Goal: Transaction & Acquisition: Purchase product/service

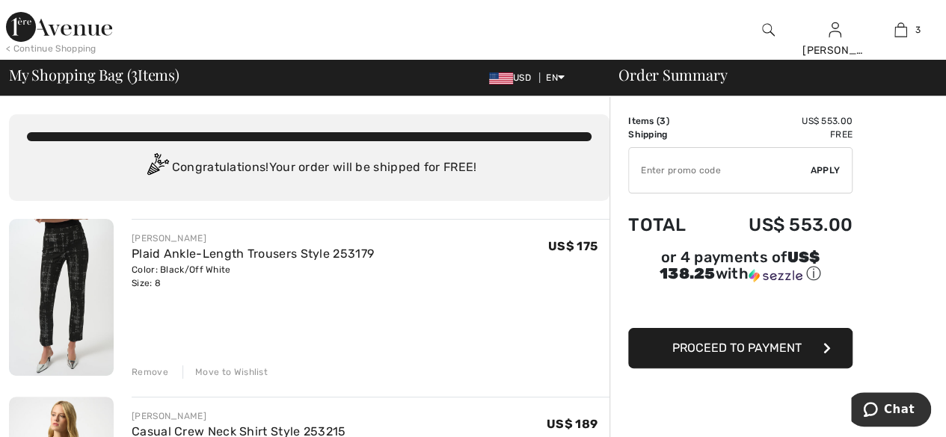
type input "EXTRA15"
type input "NEW15"
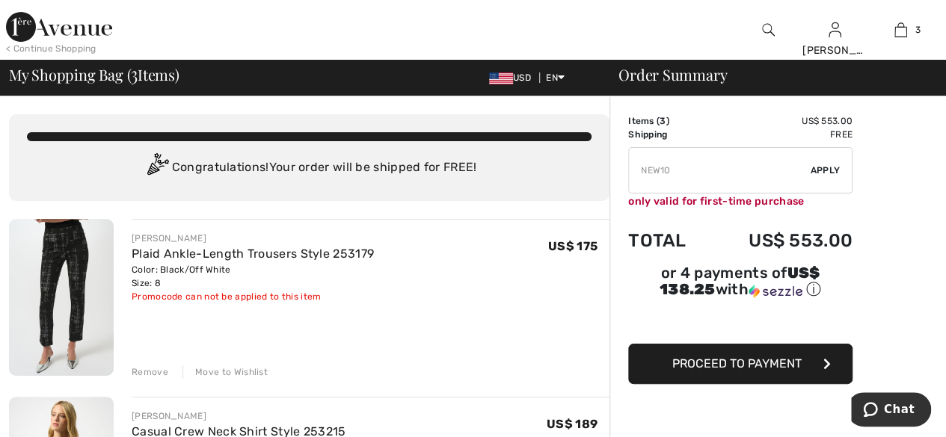
type input "FREEXPRESS"
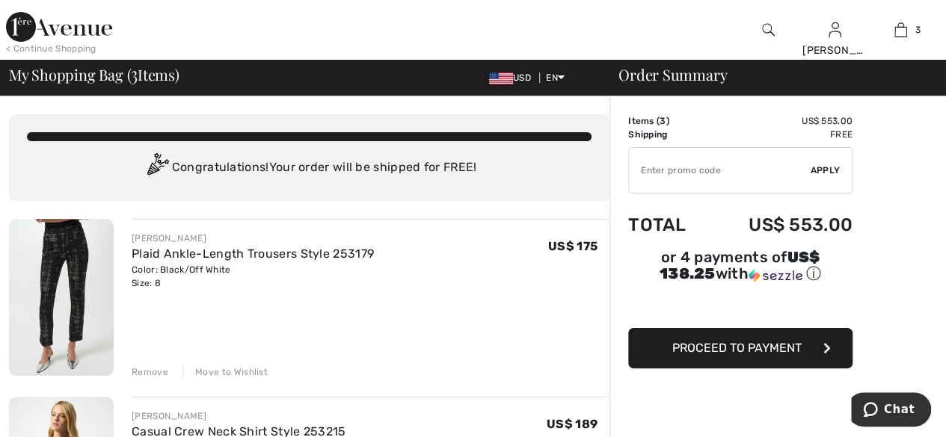
type input "FLASH15"
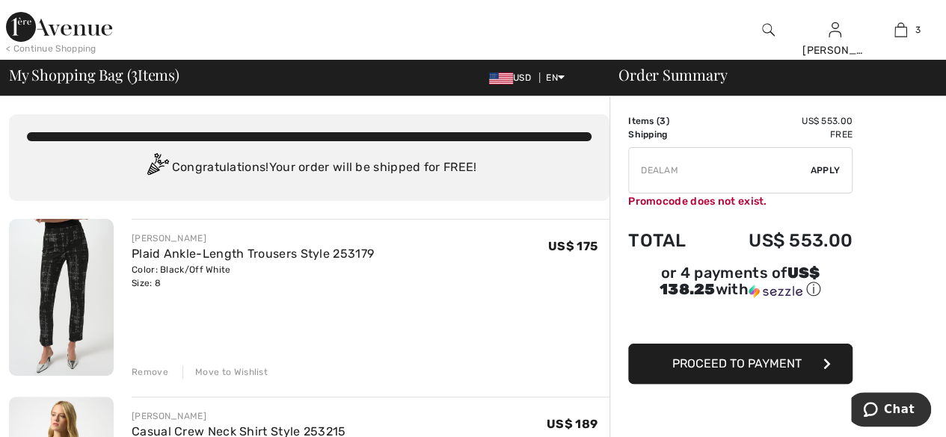
type input "FREEDENIMBAG"
type input "SH0PSALE"
